Goal: Obtain resource: Download file/media

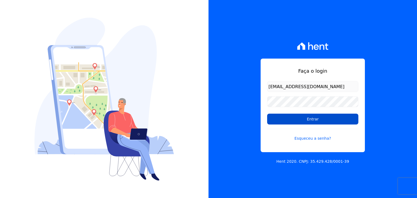
click at [298, 116] on input "Entrar" at bounding box center [312, 119] width 91 height 11
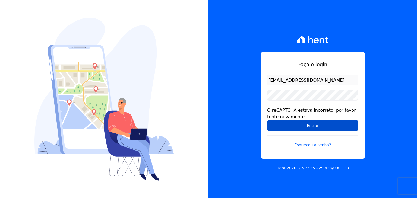
click at [303, 124] on input "Entrar" at bounding box center [312, 125] width 91 height 11
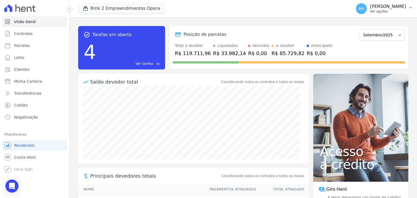
click at [399, 5] on p "[PERSON_NAME]" at bounding box center [388, 6] width 36 height 5
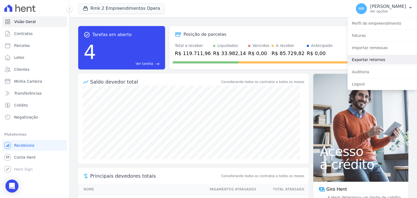
click at [380, 62] on link "Exportar retornos" at bounding box center [381, 60] width 69 height 10
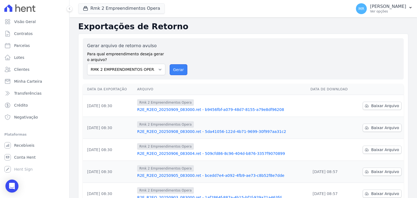
click at [180, 68] on button "Gerar" at bounding box center [179, 69] width 18 height 11
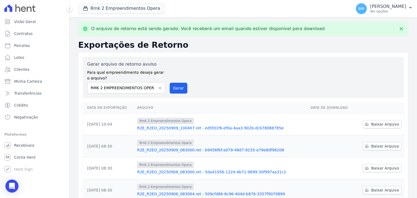
scroll to position [54, 0]
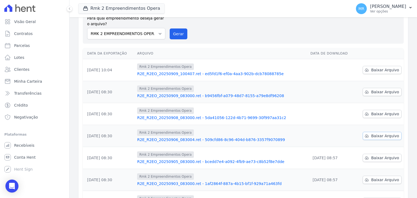
click at [376, 133] on span "Baixar Arquivo" at bounding box center [385, 135] width 28 height 5
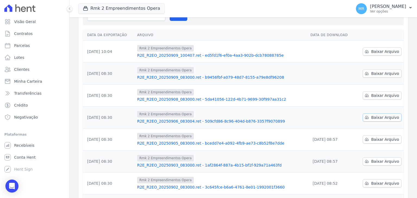
scroll to position [36, 0]
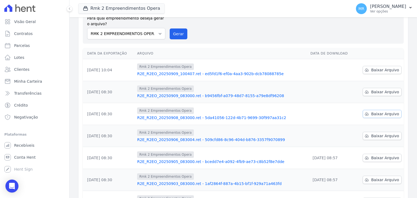
click at [378, 111] on span "Baixar Arquivo" at bounding box center [385, 113] width 28 height 5
click at [384, 92] on span "Baixar Arquivo" at bounding box center [385, 91] width 28 height 5
click at [384, 72] on span "Baixar Arquivo" at bounding box center [385, 69] width 28 height 5
click at [26, 46] on span "Parcelas" at bounding box center [22, 45] width 16 height 5
select select
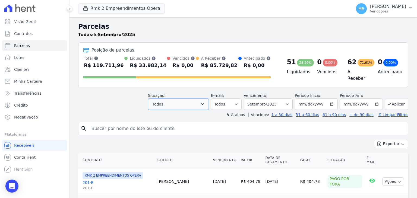
click at [188, 102] on button "Todos" at bounding box center [178, 104] width 61 height 11
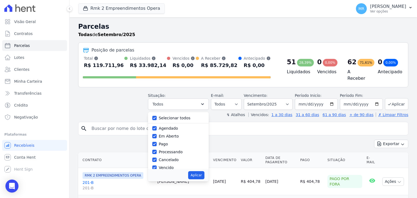
click at [157, 115] on div at bounding box center [154, 117] width 4 height 5
click at [157, 118] on input "Selecionar todos" at bounding box center [154, 118] width 4 height 4
checkbox input "false"
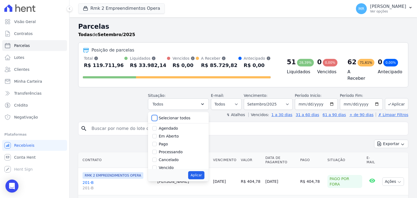
checkbox input "false"
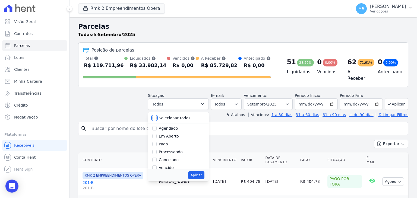
checkbox input "false"
click at [157, 144] on input "Pago" at bounding box center [154, 144] width 4 height 4
checkbox input "true"
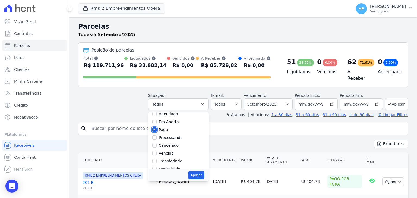
scroll to position [27, 0]
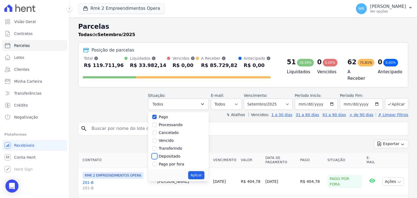
click at [157, 154] on input "Depositado" at bounding box center [154, 156] width 4 height 4
checkbox input "true"
drag, startPoint x: 161, startPoint y: 145, endPoint x: 179, endPoint y: 153, distance: 19.7
click at [162, 146] on div "Transferindo" at bounding box center [178, 149] width 52 height 8
click at [157, 147] on input "Transferindo" at bounding box center [154, 148] width 4 height 4
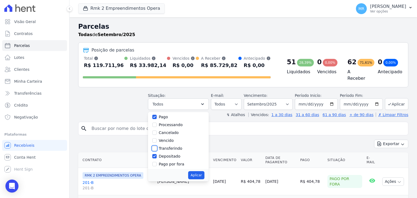
checkbox input "true"
click at [203, 172] on button "Aplicar" at bounding box center [196, 175] width 16 height 8
select select "paid"
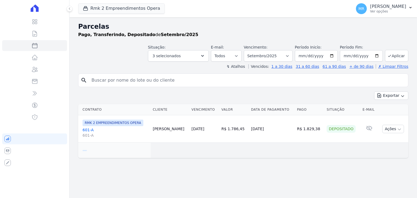
select select
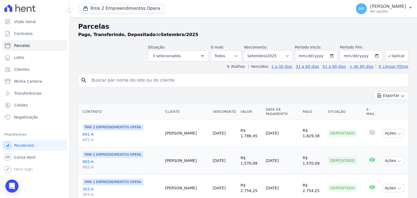
click at [203, 171] on td "[PERSON_NAME]" at bounding box center [187, 160] width 48 height 27
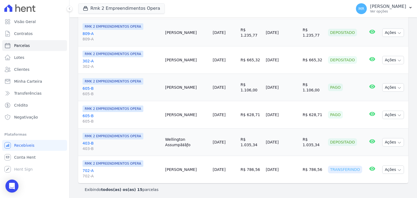
scroll to position [354, 0]
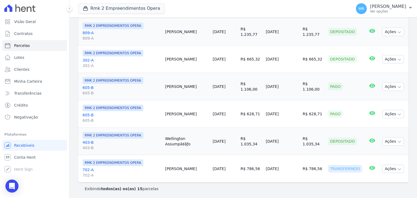
click at [267, 148] on td "[DATE]" at bounding box center [282, 141] width 37 height 27
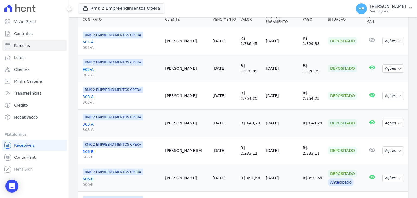
scroll to position [28, 0]
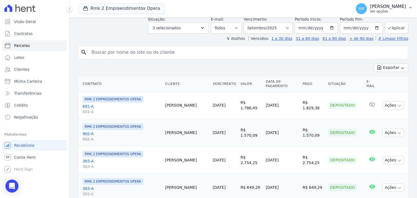
click at [394, 12] on p "Ver opções" at bounding box center [388, 11] width 36 height 4
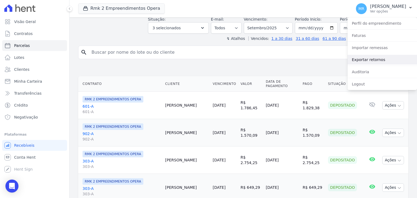
click at [377, 61] on link "Exportar retornos" at bounding box center [381, 60] width 69 height 10
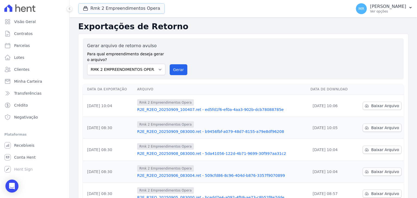
click at [108, 12] on button "Rmk 2 Empreendimentos Opera" at bounding box center [121, 8] width 87 height 10
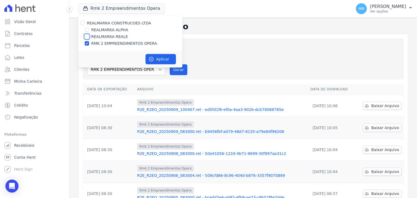
click at [87, 35] on input "REALMARKA REALE" at bounding box center [87, 36] width 4 height 4
checkbox input "true"
click at [87, 43] on input "RMK 2 EMPREENDIMENTOS OPERA" at bounding box center [87, 43] width 4 height 4
checkbox input "false"
click at [157, 58] on button "Aplicar" at bounding box center [161, 59] width 30 height 10
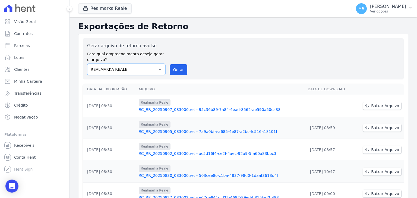
click at [160, 68] on select "REALMARKA ALPHA REALMARKA REALE RMK 2 EMPREENDIMENTOS OPERA" at bounding box center [126, 69] width 78 height 11
drag, startPoint x: 176, startPoint y: 65, endPoint x: 226, endPoint y: 49, distance: 52.3
click at [176, 65] on button "Gerar" at bounding box center [179, 69] width 18 height 11
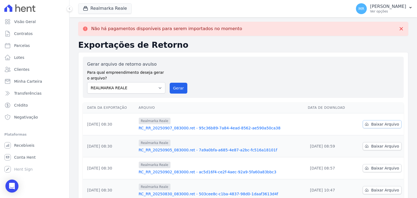
click at [380, 122] on span "Baixar Arquivo" at bounding box center [385, 124] width 28 height 5
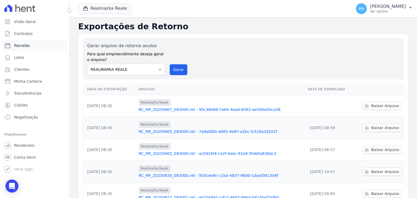
click at [23, 44] on span "Parcelas" at bounding box center [22, 45] width 16 height 5
select select
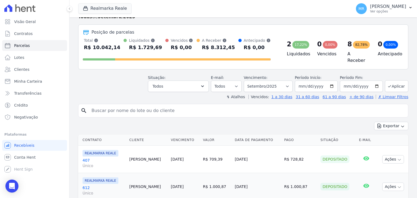
scroll to position [27, 0]
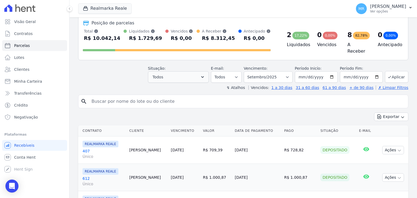
click at [205, 80] on header "Parcelas Todas de Setembro/2025 Posição de parcelas Total Soma das parcelas pag…" at bounding box center [243, 43] width 330 height 96
click at [202, 76] on button "Todos" at bounding box center [178, 76] width 61 height 11
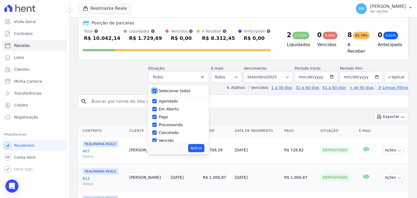
click at [157, 89] on input "Selecionar todos" at bounding box center [154, 91] width 4 height 4
checkbox input "false"
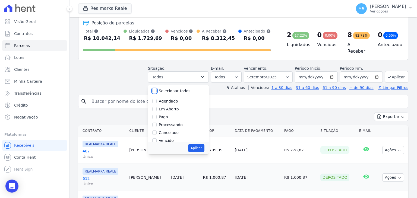
checkbox input "false"
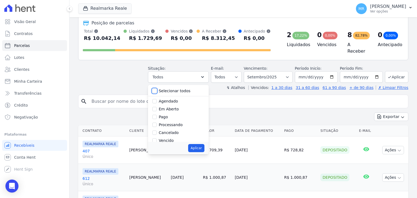
checkbox input "false"
click at [157, 116] on input "Pago" at bounding box center [154, 117] width 4 height 4
checkbox input "true"
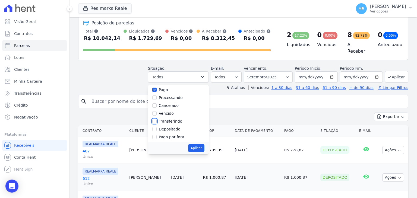
click at [157, 120] on input "Transferindo" at bounding box center [154, 121] width 4 height 4
checkbox input "true"
click at [157, 127] on input "Depositado" at bounding box center [154, 129] width 4 height 4
checkbox input "true"
click at [202, 145] on button "Aplicar" at bounding box center [196, 148] width 16 height 8
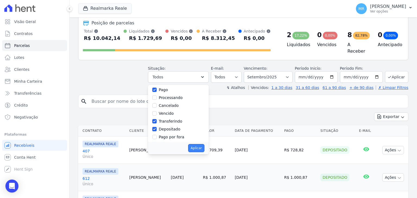
select select "paid"
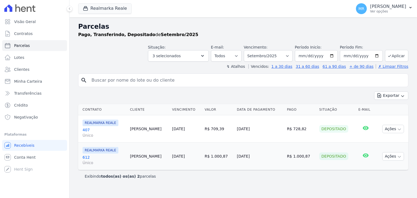
select select
drag, startPoint x: 382, startPoint y: 12, endPoint x: 380, endPoint y: 14, distance: 2.9
click at [382, 11] on div "MR Marcos Real Ver opções" at bounding box center [381, 8] width 50 height 11
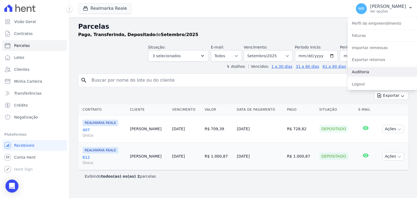
click at [362, 73] on link "Auditoria" at bounding box center [381, 72] width 69 height 10
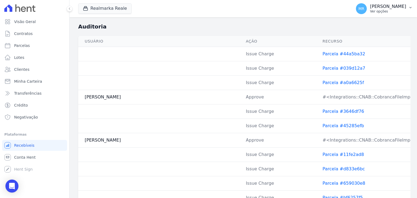
click at [384, 4] on div "MR Marcos Real Ver opções" at bounding box center [381, 8] width 50 height 11
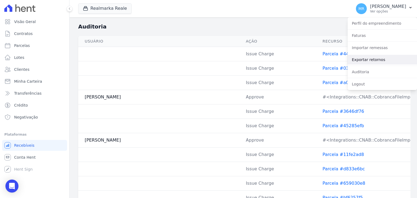
click at [370, 57] on link "Exportar retornos" at bounding box center [381, 60] width 69 height 10
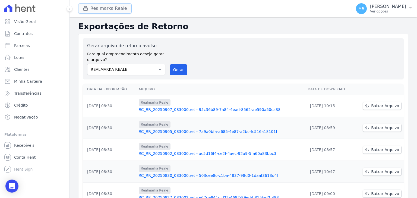
click at [108, 12] on button "Realmarka Reale" at bounding box center [104, 8] width 53 height 10
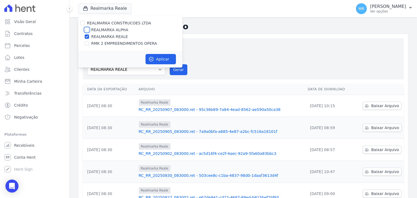
click at [85, 30] on input "REALMARKA ALPHA" at bounding box center [87, 30] width 4 height 4
checkbox input "true"
click at [87, 36] on input "REALMARKA REALE" at bounding box center [87, 36] width 4 height 4
checkbox input "false"
click at [160, 56] on button "Aplicar" at bounding box center [161, 59] width 30 height 10
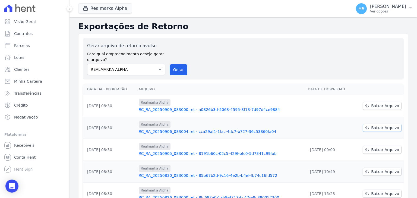
click at [381, 127] on span "Baixar Arquivo" at bounding box center [385, 127] width 28 height 5
click at [179, 68] on button "Gerar" at bounding box center [179, 69] width 18 height 11
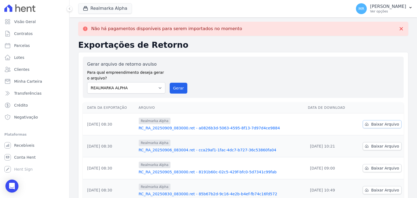
click at [380, 122] on span "Baixar Arquivo" at bounding box center [385, 124] width 28 height 5
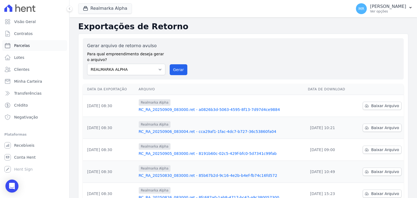
click at [31, 45] on link "Parcelas" at bounding box center [34, 45] width 65 height 11
select select
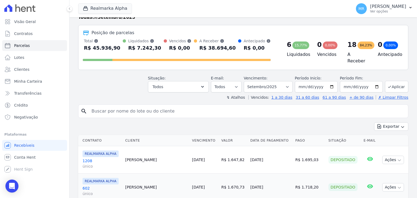
scroll to position [27, 0]
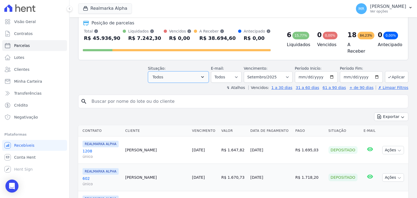
click at [196, 72] on button "Todos" at bounding box center [178, 76] width 61 height 11
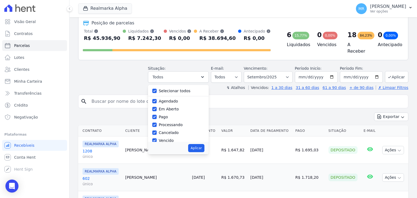
click at [162, 89] on div "Selecionar todos" at bounding box center [178, 91] width 52 height 8
click at [157, 90] on input "Selecionar todos" at bounding box center [154, 91] width 4 height 4
checkbox input "false"
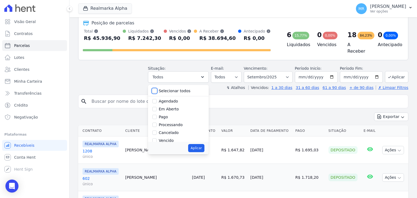
checkbox input "false"
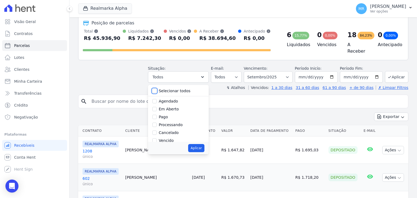
checkbox input "false"
click at [162, 115] on div "Pago" at bounding box center [178, 117] width 52 height 8
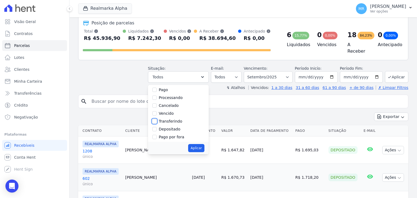
click at [157, 120] on input "Transferindo" at bounding box center [154, 121] width 4 height 4
checkbox input "true"
click at [157, 127] on input "Depositado" at bounding box center [154, 129] width 4 height 4
checkbox input "true"
click at [197, 144] on button "Aplicar" at bounding box center [196, 148] width 16 height 8
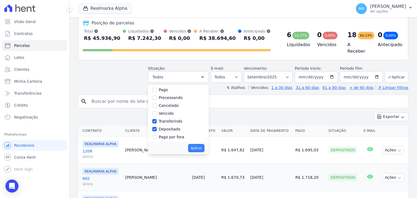
select select "transferring"
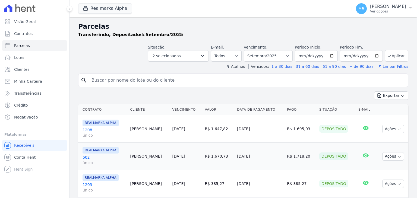
select select
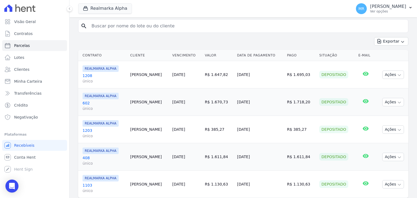
scroll to position [70, 0]
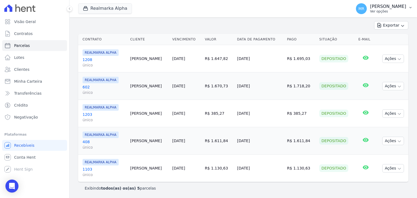
click at [402, 7] on p "[PERSON_NAME]" at bounding box center [388, 6] width 36 height 5
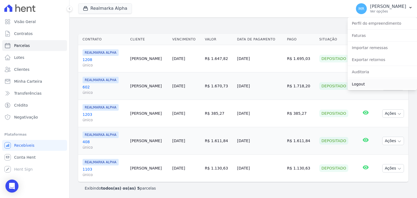
click at [364, 82] on link "Logout" at bounding box center [381, 84] width 69 height 10
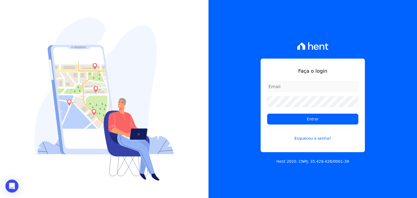
type input "marcos.real@realmarka.com.br"
